Goal: Information Seeking & Learning: Understand process/instructions

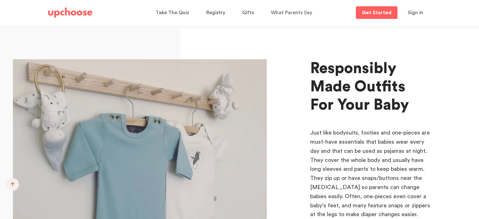
scroll to position [441, 0]
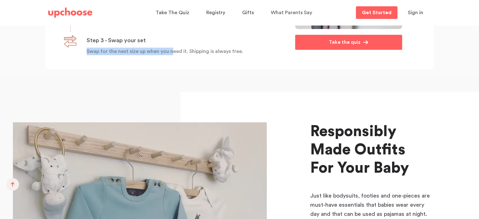
drag, startPoint x: 86, startPoint y: 49, endPoint x: 169, endPoint y: 51, distance: 83.2
click at [169, 51] on div "Step 3 - Swap your set Swap for the next size up when you need it. Shipping is …" at bounding box center [172, 45] width 216 height 20
click at [169, 51] on p "Swap for the next size up when you need it. Shipping is always free." at bounding box center [184, 52] width 194 height 8
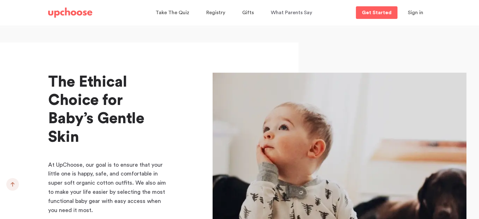
scroll to position [1670, 0]
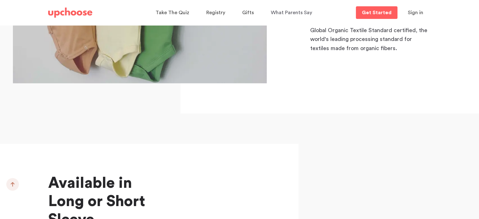
scroll to position [851, 0]
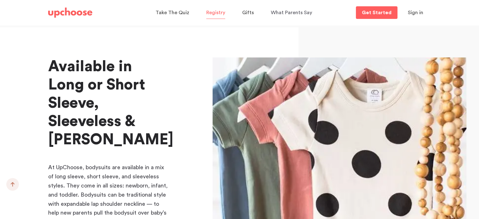
click at [218, 18] on span "Registry" at bounding box center [215, 13] width 19 height 12
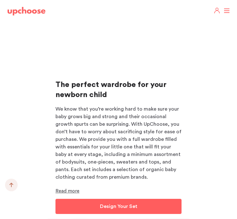
scroll to position [1091, 0]
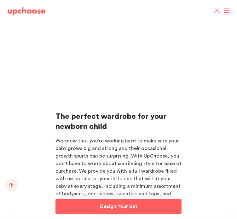
click at [28, 14] on img at bounding box center [27, 11] width 38 height 9
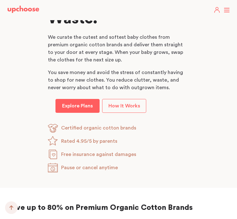
scroll to position [347, 0]
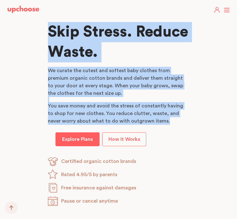
drag, startPoint x: 49, startPoint y: 30, endPoint x: 155, endPoint y: 123, distance: 140.9
click at [155, 123] on div "Skip Stress. Reduce Waste. Skip Stress. Reduce Waste. We curate the cutest and …" at bounding box center [118, 114] width 141 height 184
click at [155, 123] on p "You save money and avoid the stress of constantly having to shop for new clothe…" at bounding box center [118, 113] width 141 height 23
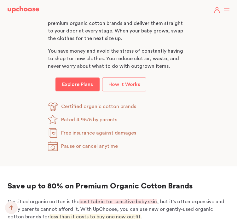
scroll to position [441, 0]
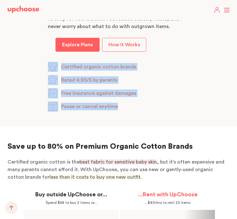
drag, startPoint x: 83, startPoint y: 103, endPoint x: 42, endPoint y: 72, distance: 51.9
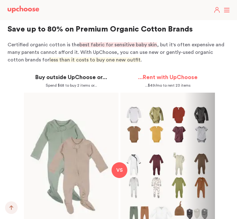
scroll to position [599, 0]
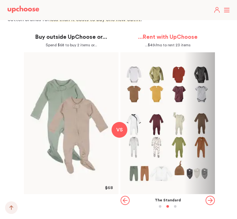
click at [211, 200] on icon "button" at bounding box center [209, 200] width 9 height 9
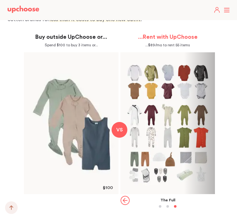
click at [127, 201] on icon "button" at bounding box center [124, 200] width 9 height 9
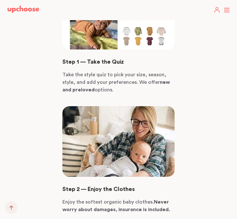
scroll to position [0, 0]
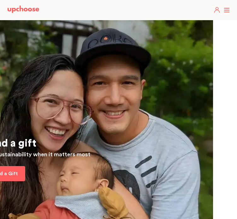
drag, startPoint x: 95, startPoint y: 100, endPoint x: 86, endPoint y: -38, distance: 138.6
click at [226, 10] on span at bounding box center [226, 10] width 5 height 1
click at [0, 0] on input "checkbox" at bounding box center [0, 0] width 0 height 0
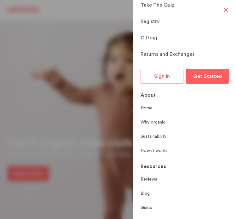
scroll to position [63, 0]
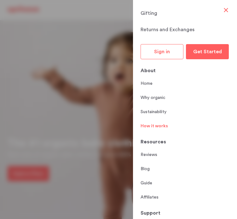
click at [154, 127] on p "How it works" at bounding box center [154, 126] width 27 height 7
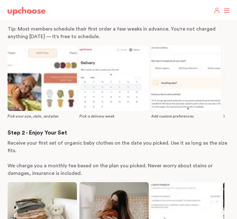
scroll to position [189, 0]
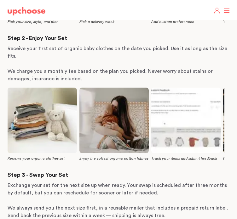
click at [41, 171] on p "Step 3 - Swap Your Set" at bounding box center [119, 175] width 222 height 8
click at [48, 171] on p "Step 3 - Swap Your Set" at bounding box center [119, 175] width 222 height 8
click at [48, 181] on p "Exchange your set for the next size up when ready. Your swap is scheduled after…" at bounding box center [119, 188] width 222 height 15
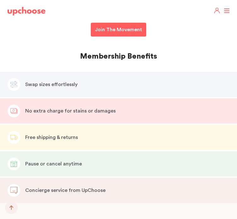
scroll to position [1040, 0]
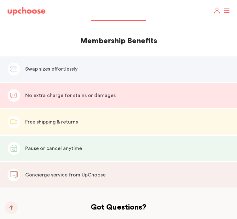
click at [53, 66] on span "Swap sizes effortlessly" at bounding box center [51, 68] width 52 height 5
click at [40, 66] on span "Swap sizes effortlessly" at bounding box center [51, 68] width 52 height 5
click at [20, 63] on div at bounding box center [14, 69] width 13 height 13
click at [15, 65] on img at bounding box center [14, 69] width 8 height 8
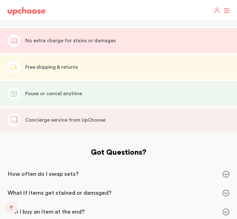
scroll to position [1134, 0]
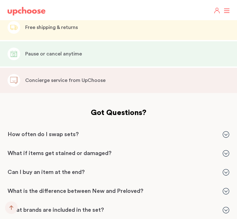
click at [35, 131] on p "How often do I swap sets?" at bounding box center [112, 135] width 209 height 8
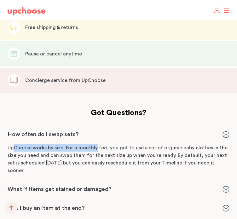
drag, startPoint x: 13, startPoint y: 133, endPoint x: 95, endPoint y: 135, distance: 82.3
click at [95, 144] on p "UpChoose works by size. For a monthly fee, you get to use a set of organic baby…" at bounding box center [119, 159] width 222 height 30
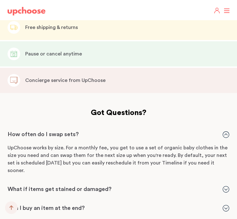
click at [54, 131] on p "How often do I swap sets?" at bounding box center [112, 135] width 209 height 8
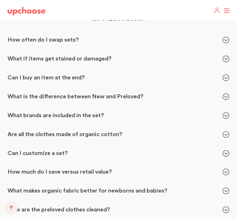
scroll to position [1292, 0]
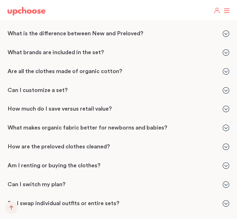
click at [41, 49] on p "What brands are included in the set?" at bounding box center [112, 53] width 209 height 8
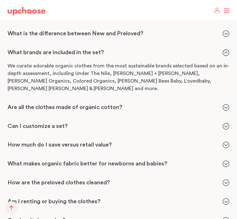
click at [44, 49] on p "What brands are included in the set?" at bounding box center [112, 53] width 209 height 8
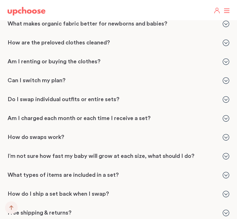
scroll to position [1418, 0]
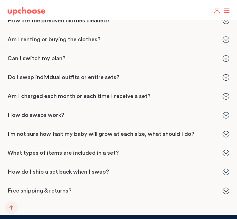
click at [47, 168] on p "How do I ship a set back when I swap?" at bounding box center [112, 172] width 209 height 8
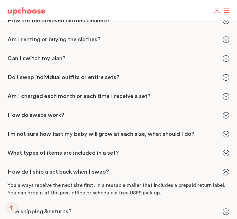
click at [87, 163] on div "How do I ship a set back when I swap? How do I ship a set back when I swap? You…" at bounding box center [118, 182] width 237 height 38
click at [87, 168] on p "How do I ship a set back when I swap?" at bounding box center [112, 172] width 209 height 8
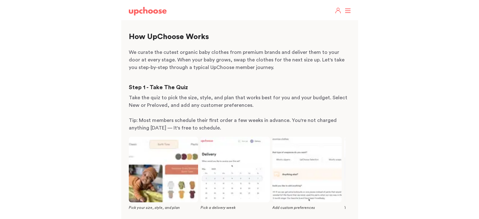
scroll to position [0, 0]
